Goal: Transaction & Acquisition: Book appointment/travel/reservation

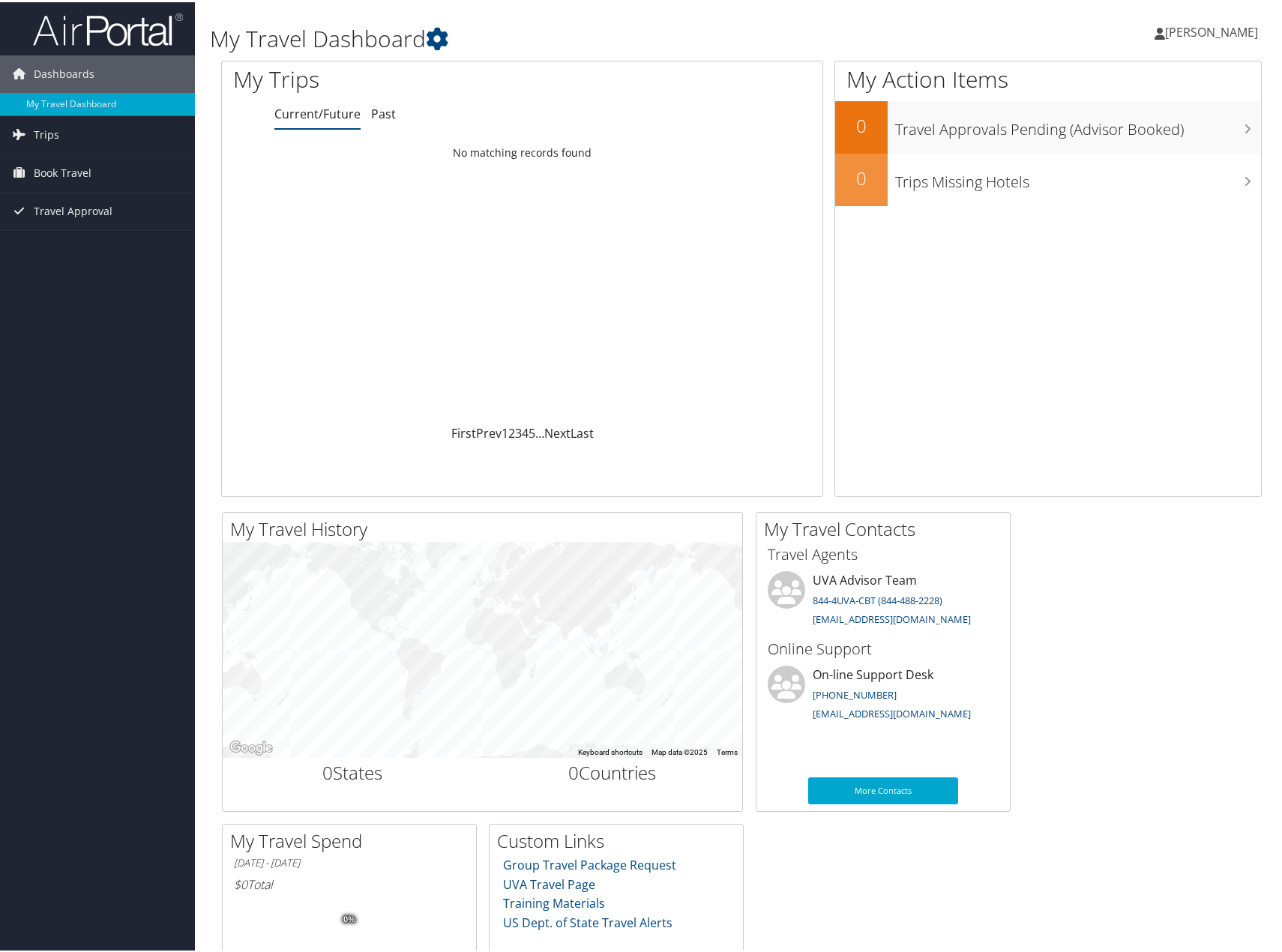
click at [1228, 31] on span "[PERSON_NAME]" at bounding box center [1211, 29] width 93 height 16
click at [50, 365] on div "Dashboards My Travel Dashboard Trips Current/Future Trips Past Trips Trips Miss…" at bounding box center [644, 566] width 1288 height 1133
click at [45, 168] on span "Book Travel" at bounding box center [62, 171] width 58 height 38
click at [45, 130] on span "Trips" at bounding box center [46, 132] width 25 height 38
click at [76, 341] on span "Travel Approval" at bounding box center [73, 344] width 78 height 38
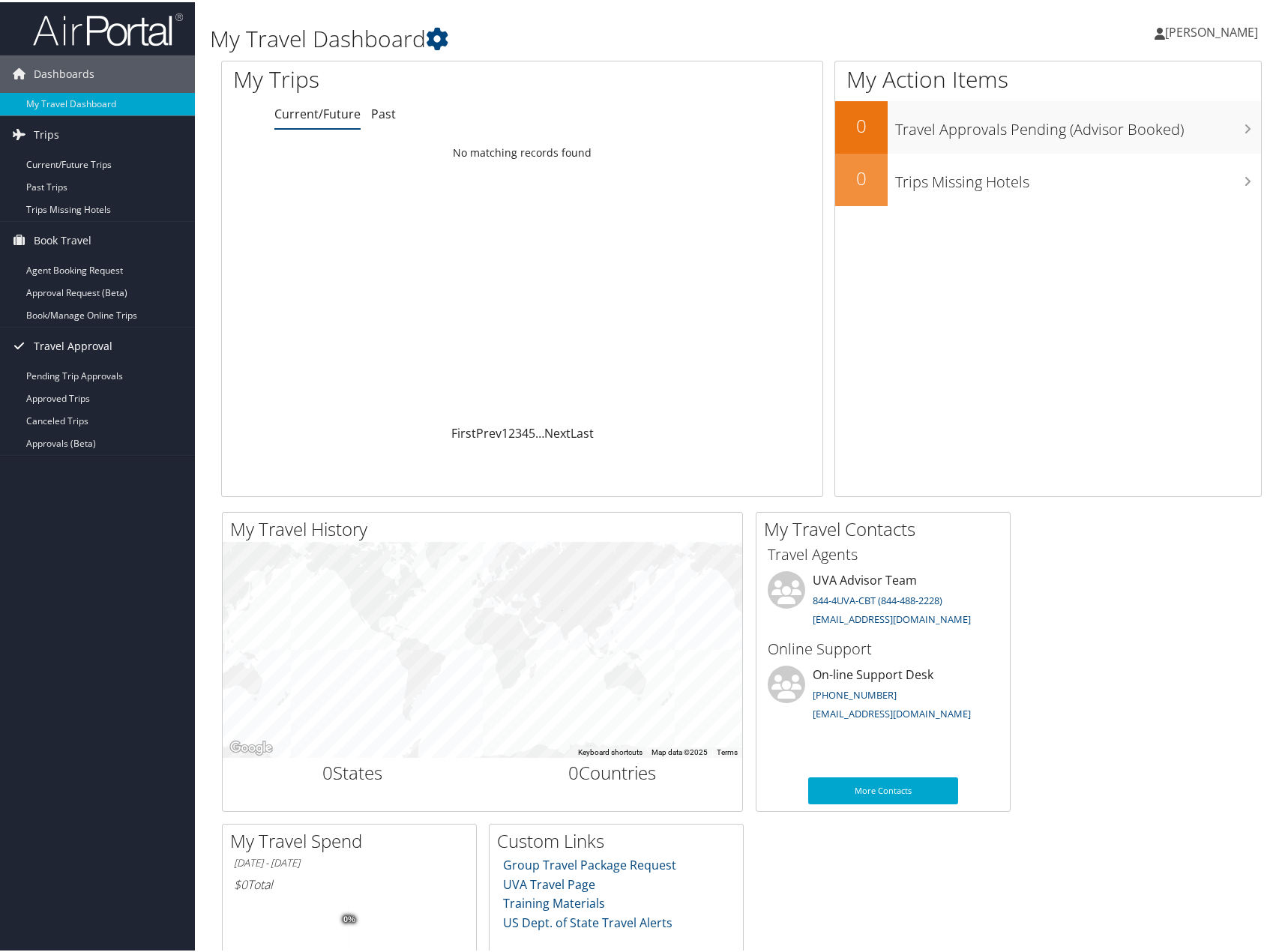
click at [45, 341] on span "Travel Approval" at bounding box center [73, 344] width 78 height 38
click at [82, 311] on link "Book/Manage Online Trips" at bounding box center [98, 313] width 195 height 22
